Goal: Task Accomplishment & Management: Use online tool/utility

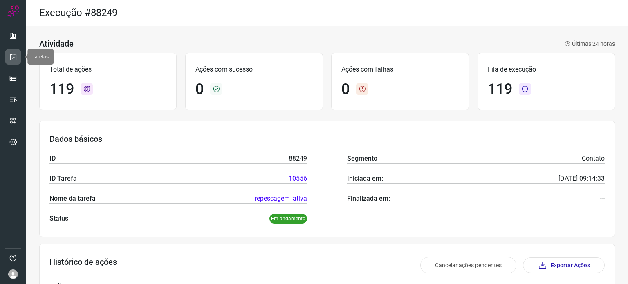
click at [11, 58] on icon at bounding box center [13, 57] width 9 height 8
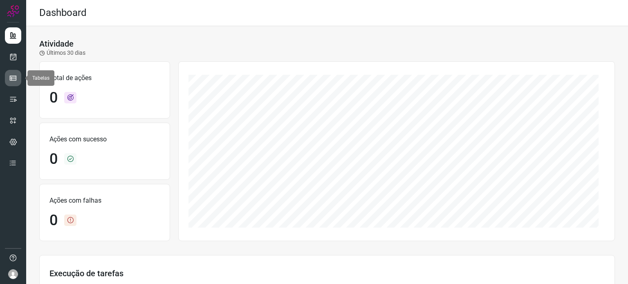
click at [11, 76] on icon at bounding box center [13, 78] width 8 height 8
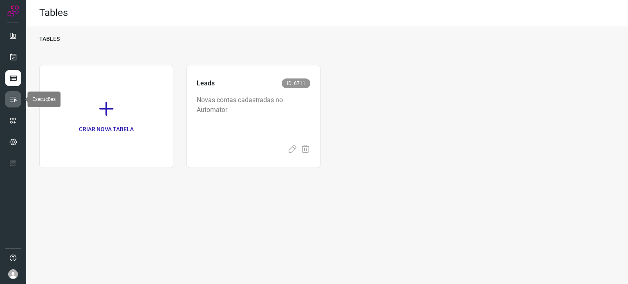
click at [15, 103] on icon at bounding box center [13, 99] width 8 height 8
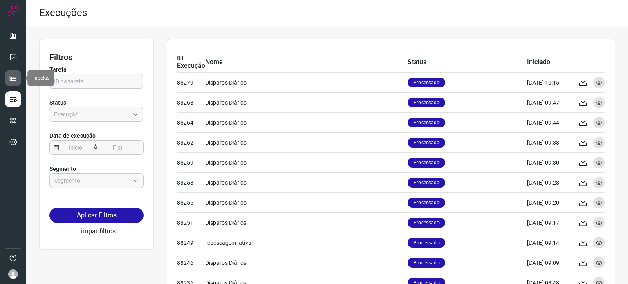
click at [14, 76] on icon at bounding box center [13, 78] width 8 height 8
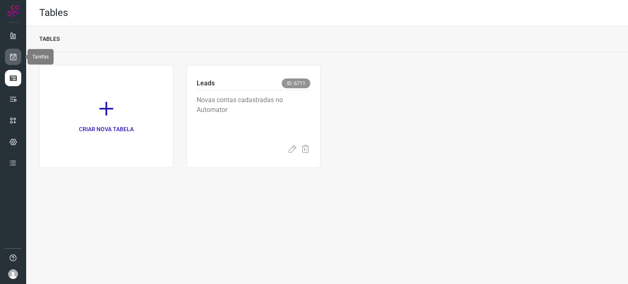
click at [10, 63] on link at bounding box center [13, 57] width 16 height 16
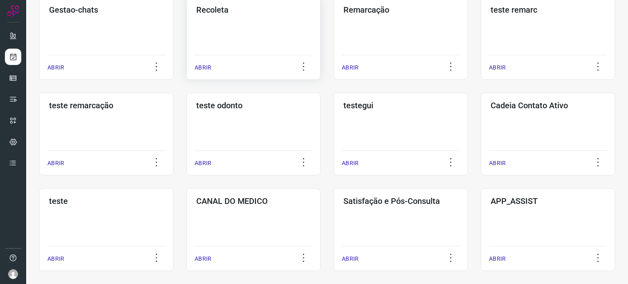
scroll to position [266, 0]
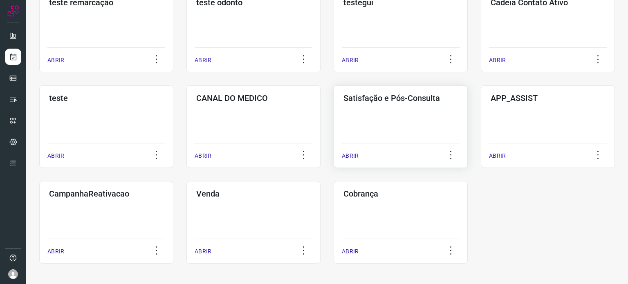
click at [395, 114] on div "Satisfação e Pós-Consulta ABRIR" at bounding box center [400, 126] width 134 height 83
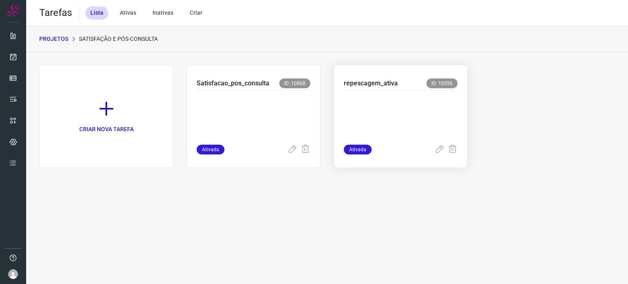
click at [407, 112] on p at bounding box center [401, 115] width 114 height 41
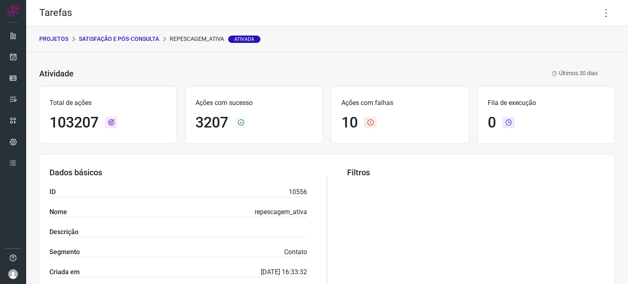
drag, startPoint x: 579, startPoint y: 11, endPoint x: 584, endPoint y: 11, distance: 4.9
click at [580, 11] on div "Tarefas" at bounding box center [326, 13] width 601 height 26
click at [597, 12] on icon at bounding box center [605, 12] width 17 height 17
click at [567, 49] on li "Executar" at bounding box center [571, 53] width 74 height 13
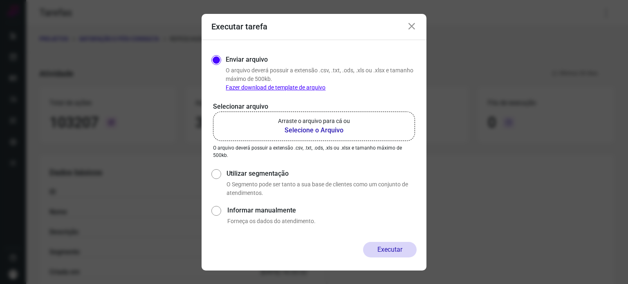
click at [352, 122] on label "Arraste o arquivo para cá ou Selecione o Arquivo" at bounding box center [314, 126] width 202 height 29
click at [0, 0] on input "Arraste o arquivo para cá ou Selecione o Arquivo" at bounding box center [0, 0] width 0 height 0
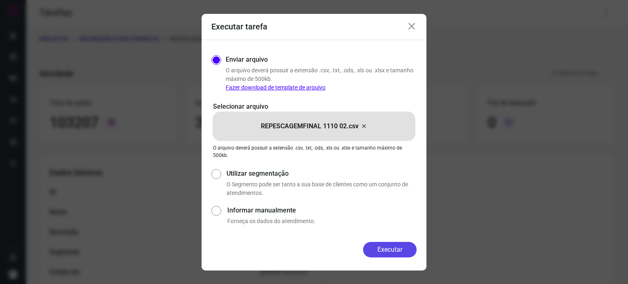
click at [386, 248] on button "Executar" at bounding box center [390, 250] width 54 height 16
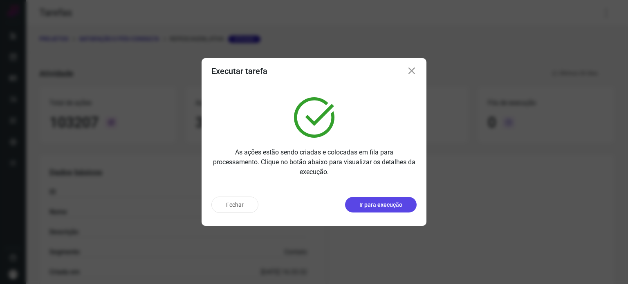
click at [368, 211] on button "Ir para execução" at bounding box center [381, 205] width 72 height 16
